Goal: Download file/media: Download file/media

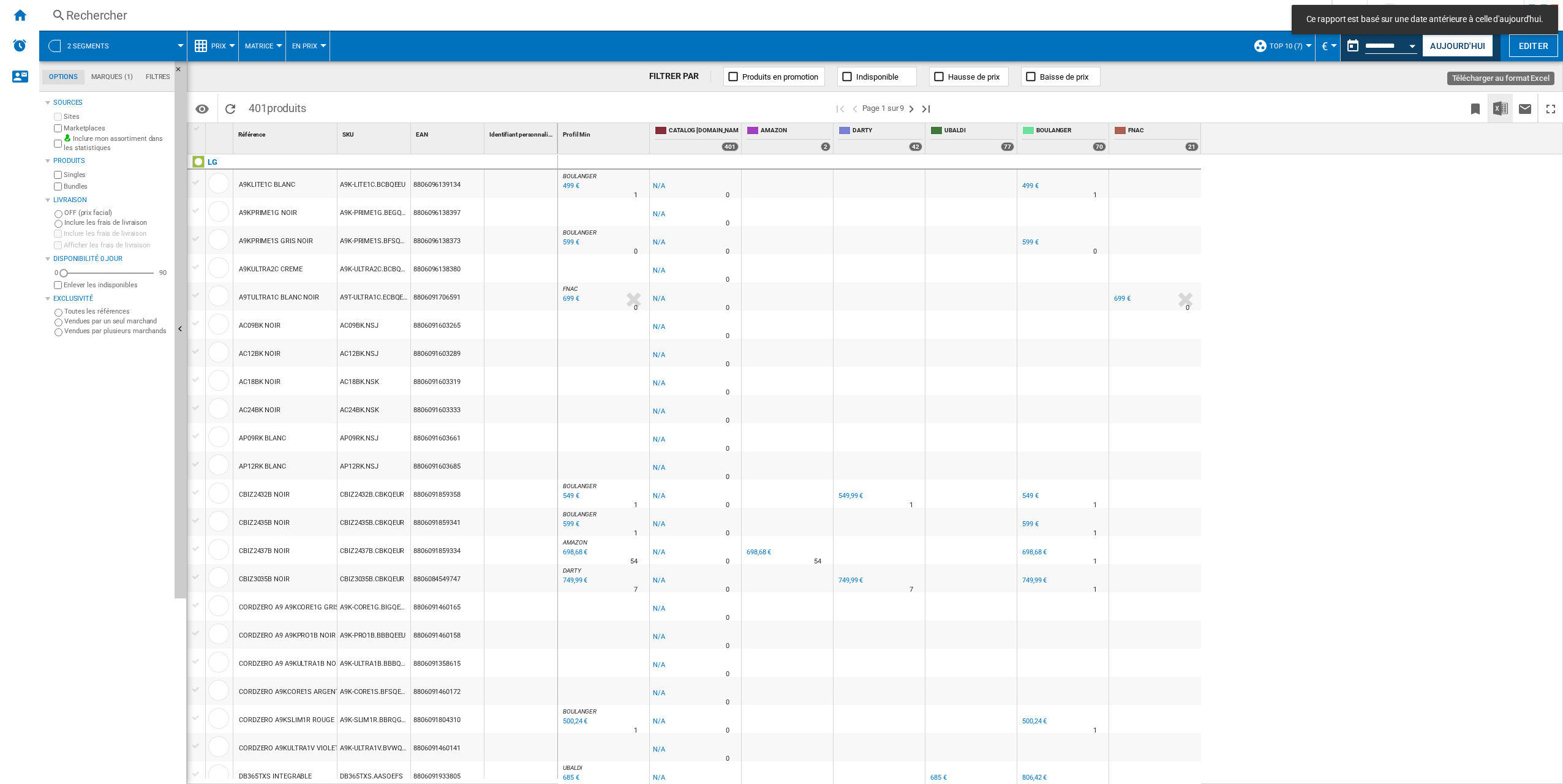
click at [1507, 113] on img "Télécharger au format Excel" at bounding box center [1500, 108] width 15 height 15
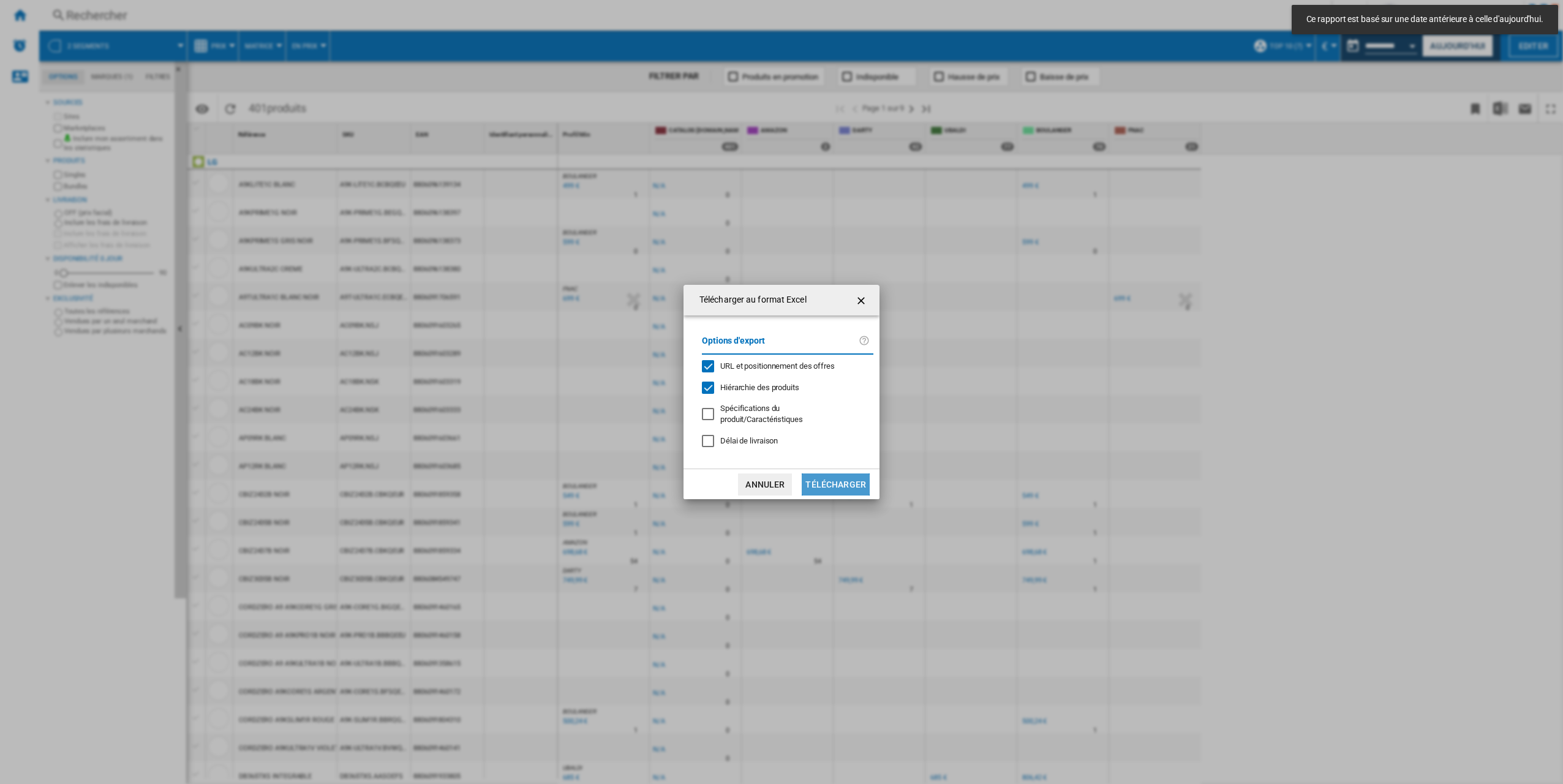
click at [836, 489] on button "Télécharger" at bounding box center [836, 484] width 68 height 22
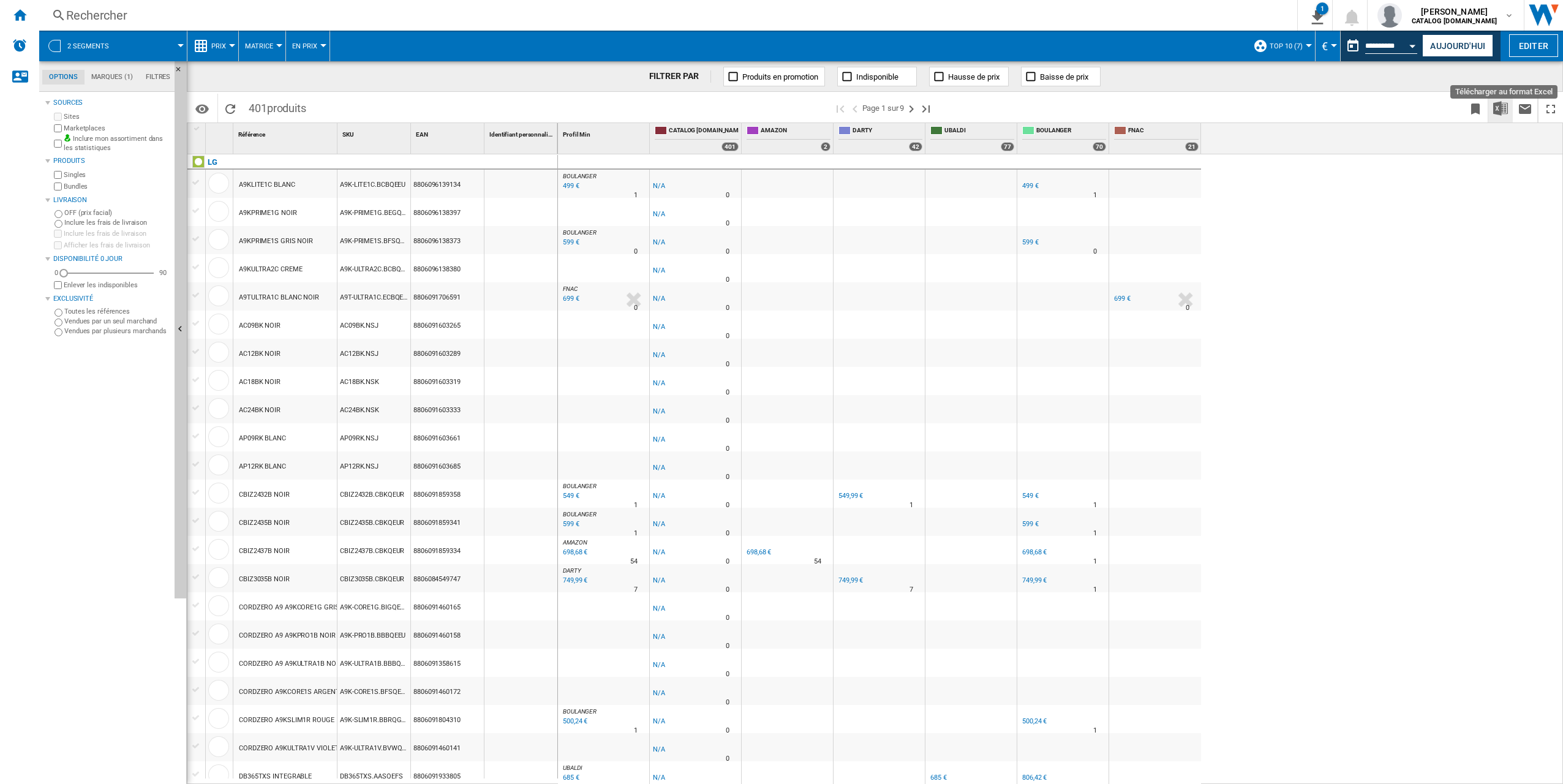
click at [1499, 108] on img "Télécharger au format Excel" at bounding box center [1500, 108] width 15 height 15
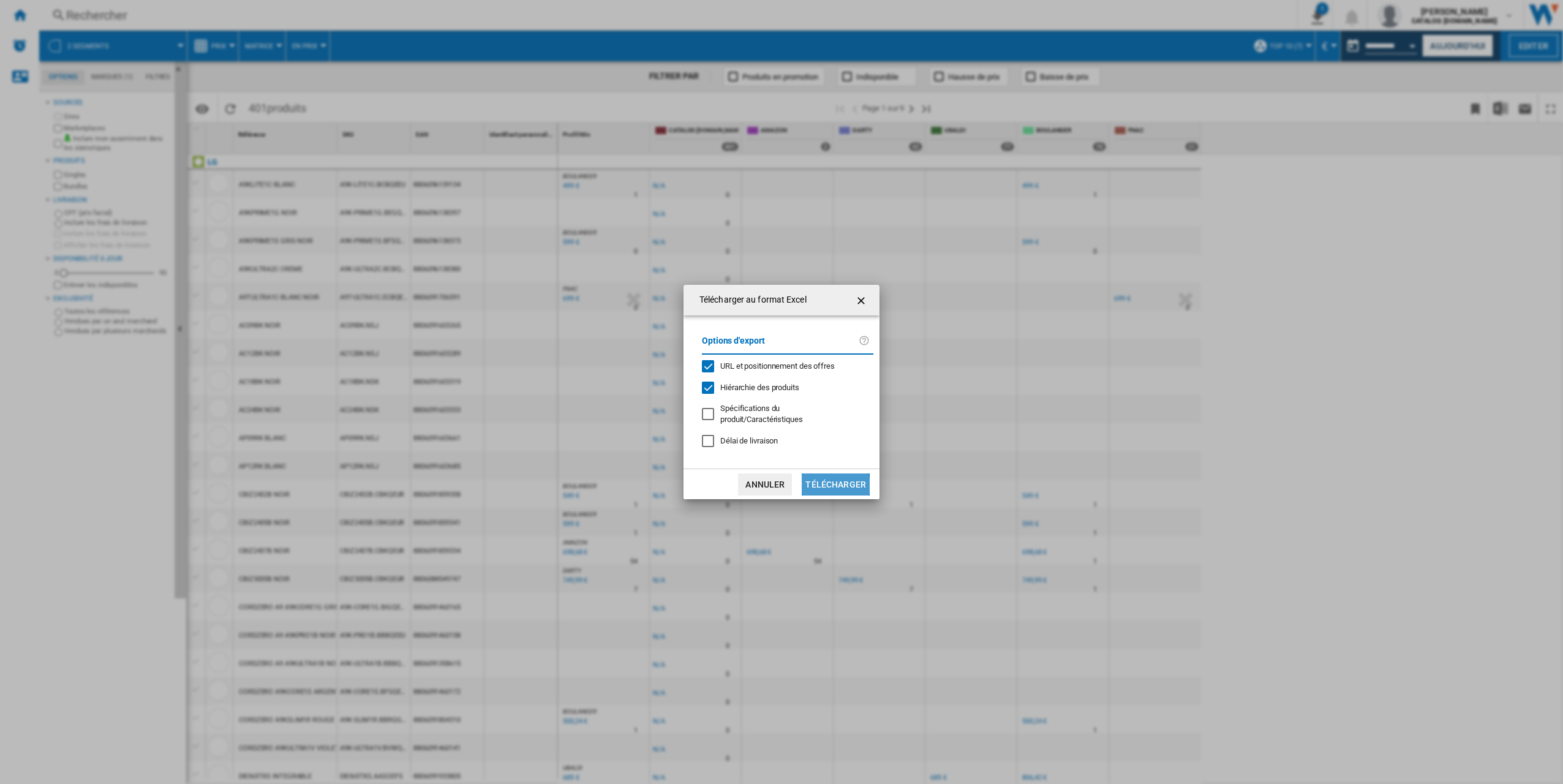
click at [821, 485] on button "Télécharger" at bounding box center [836, 484] width 68 height 22
